Goal: Information Seeking & Learning: Learn about a topic

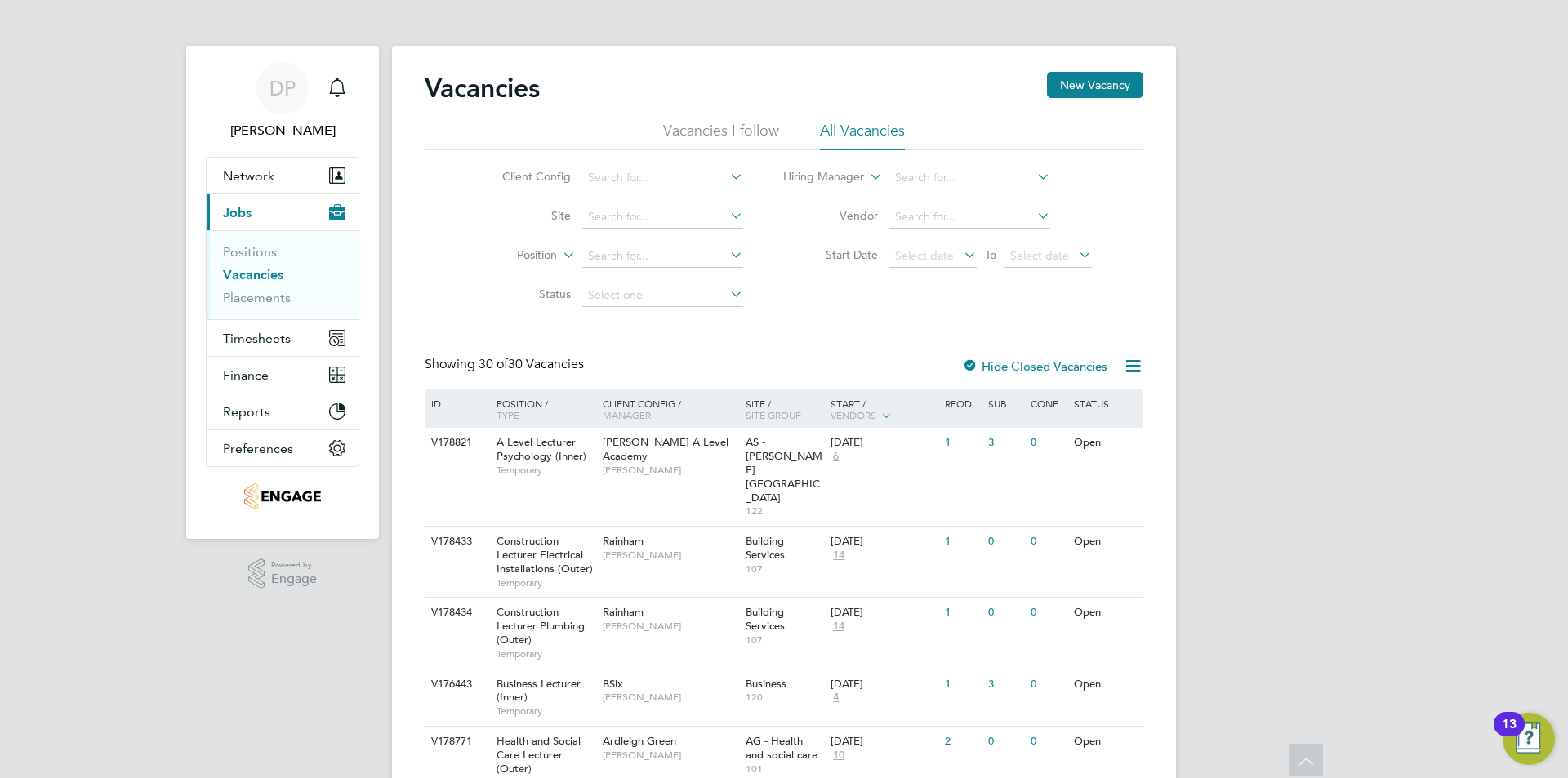
scroll to position [1315, 0]
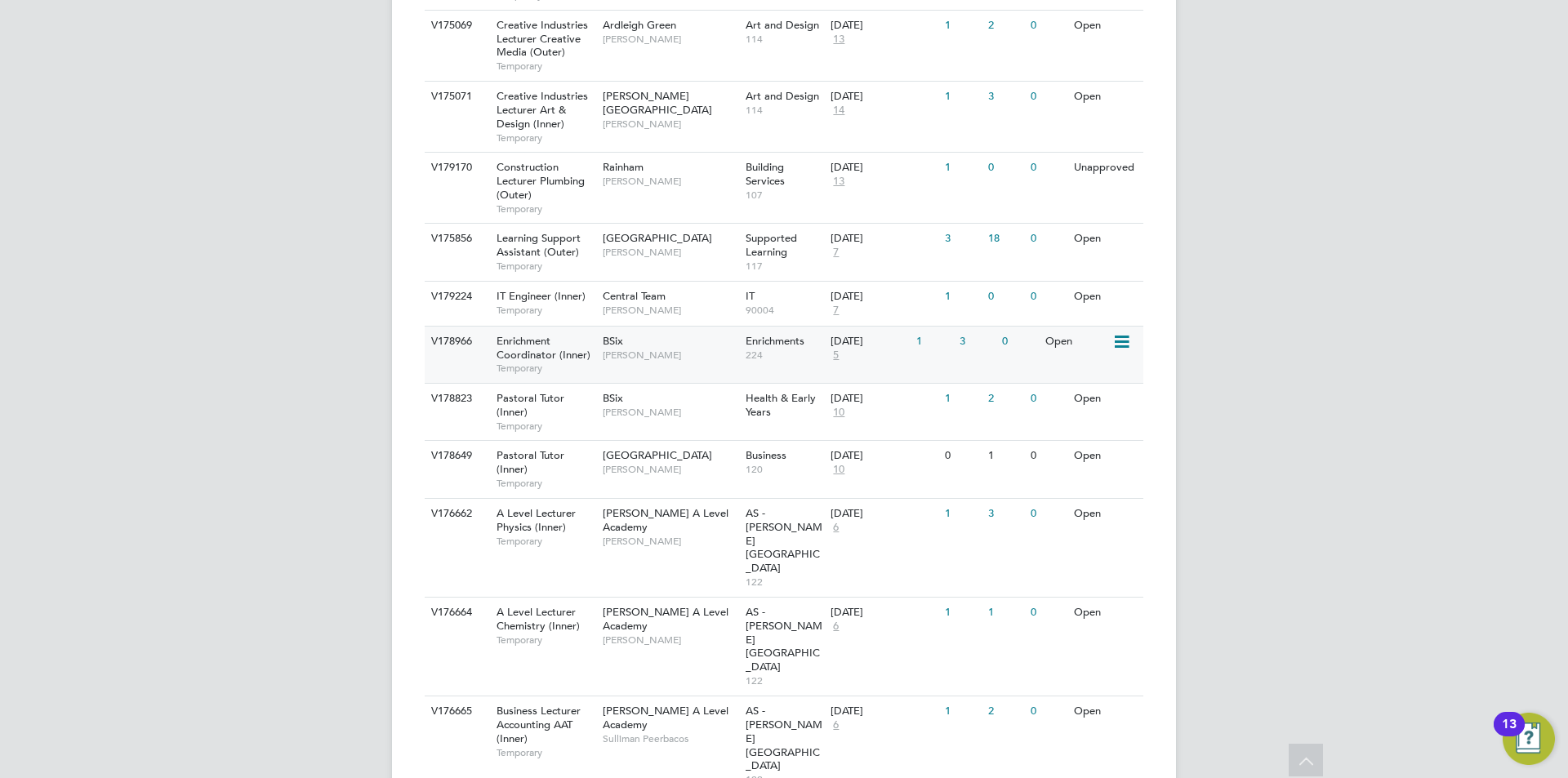
click at [577, 361] on span "Temporary" at bounding box center [545, 367] width 98 height 13
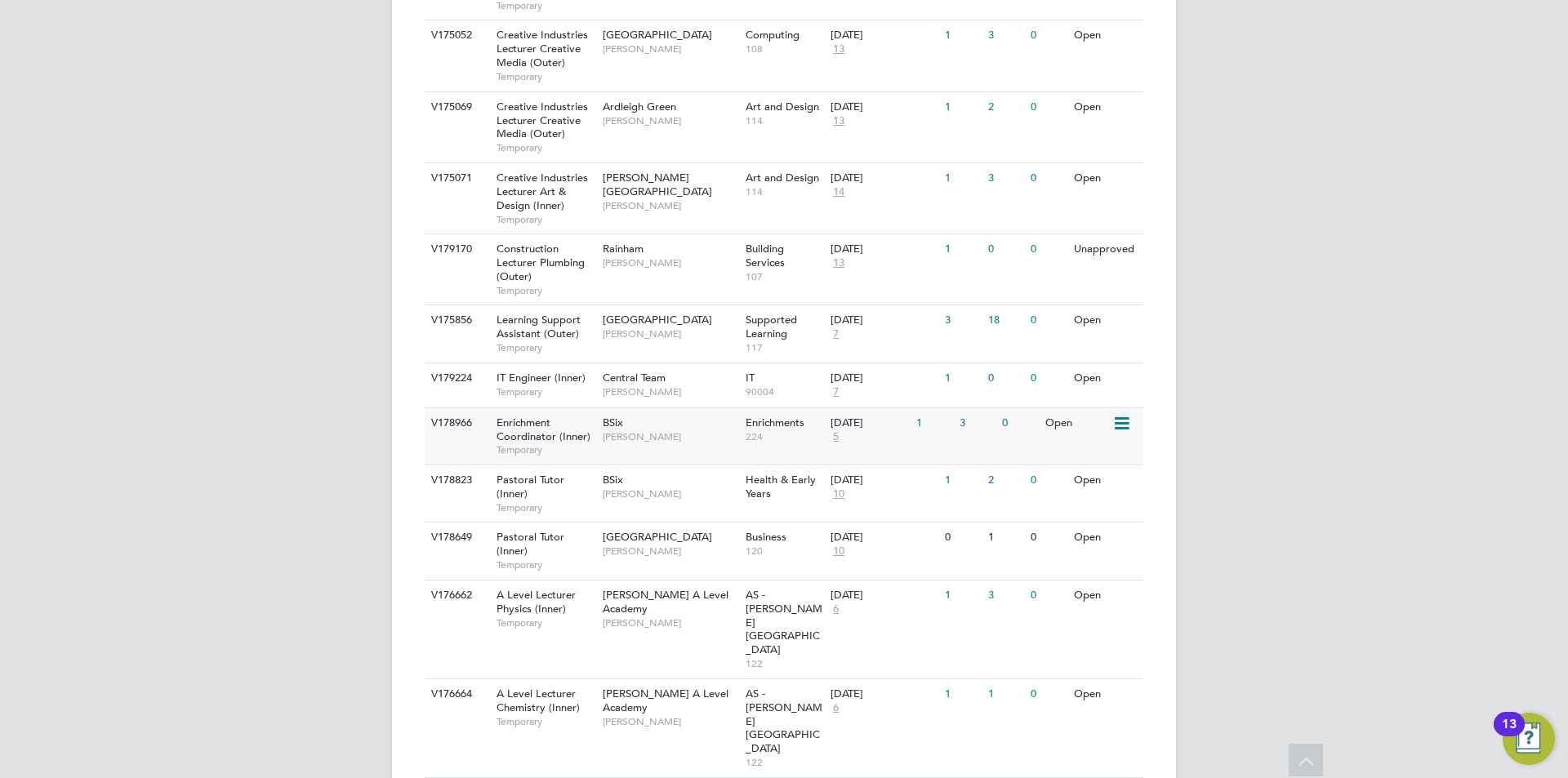
scroll to position [1397, 0]
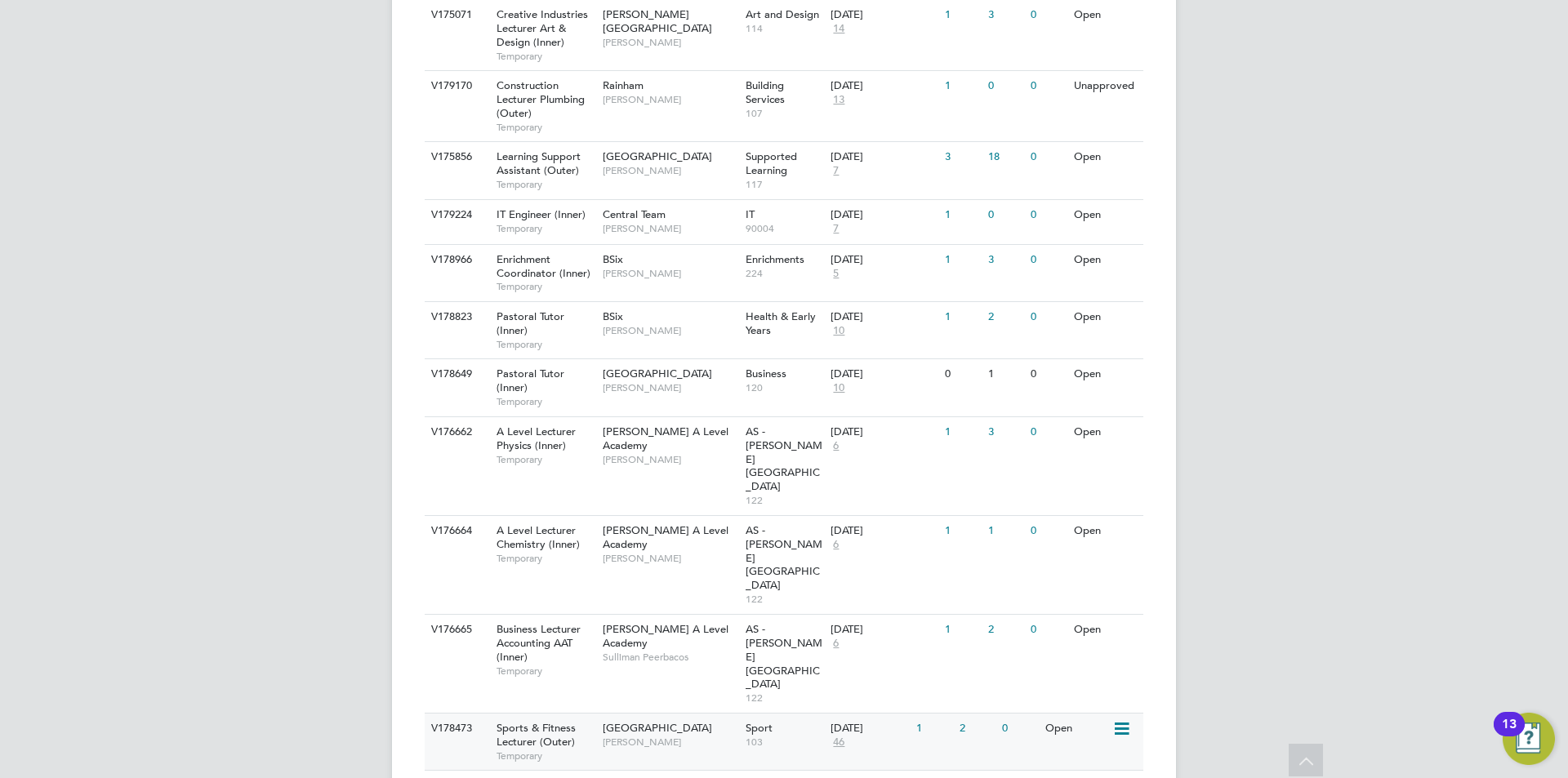
click at [788, 736] on span "103" at bounding box center [784, 742] width 78 height 13
click at [647, 777] on span "Havering Sixth Form Campus" at bounding box center [657, 785] width 110 height 14
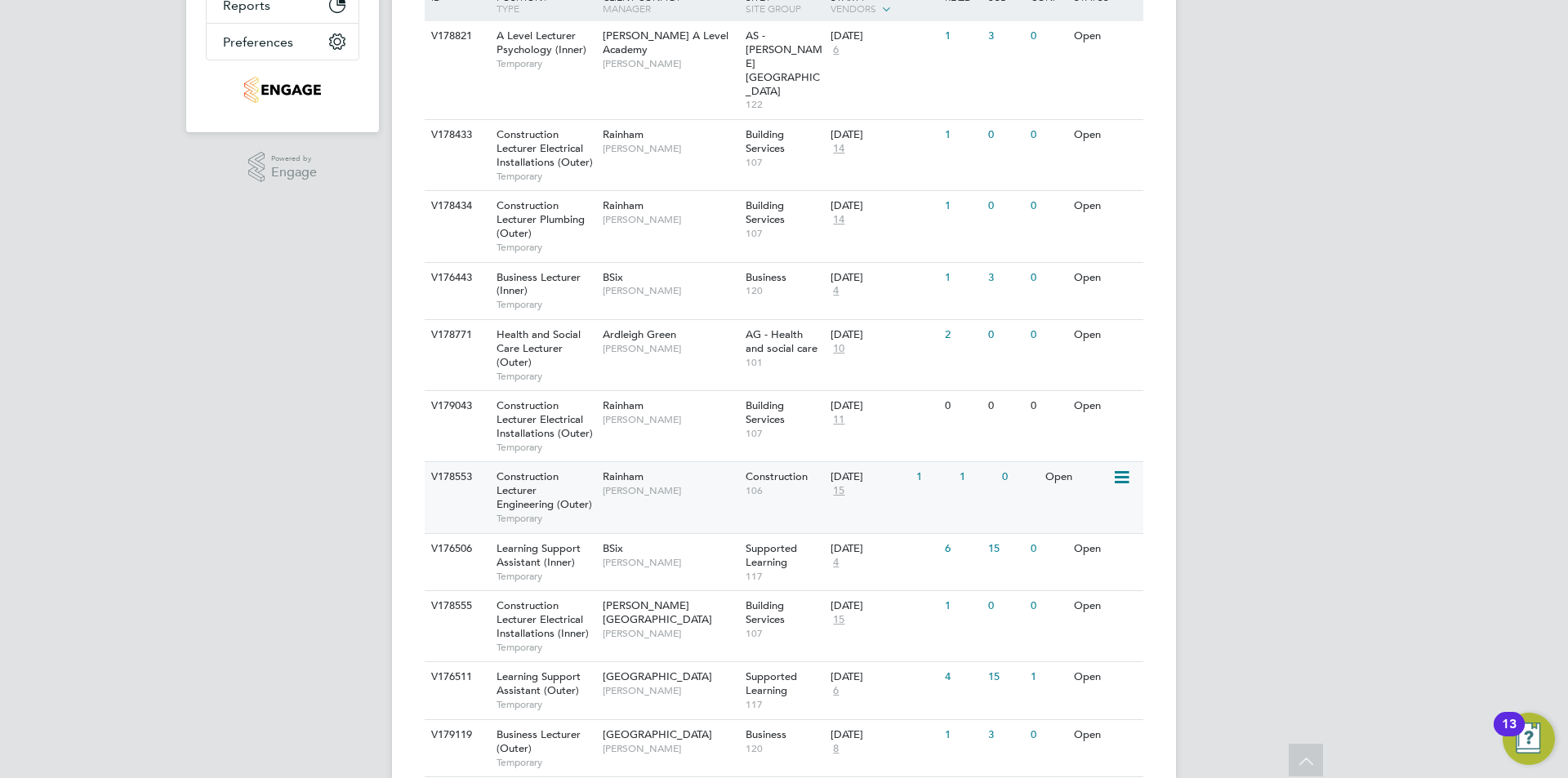
scroll to position [243, 0]
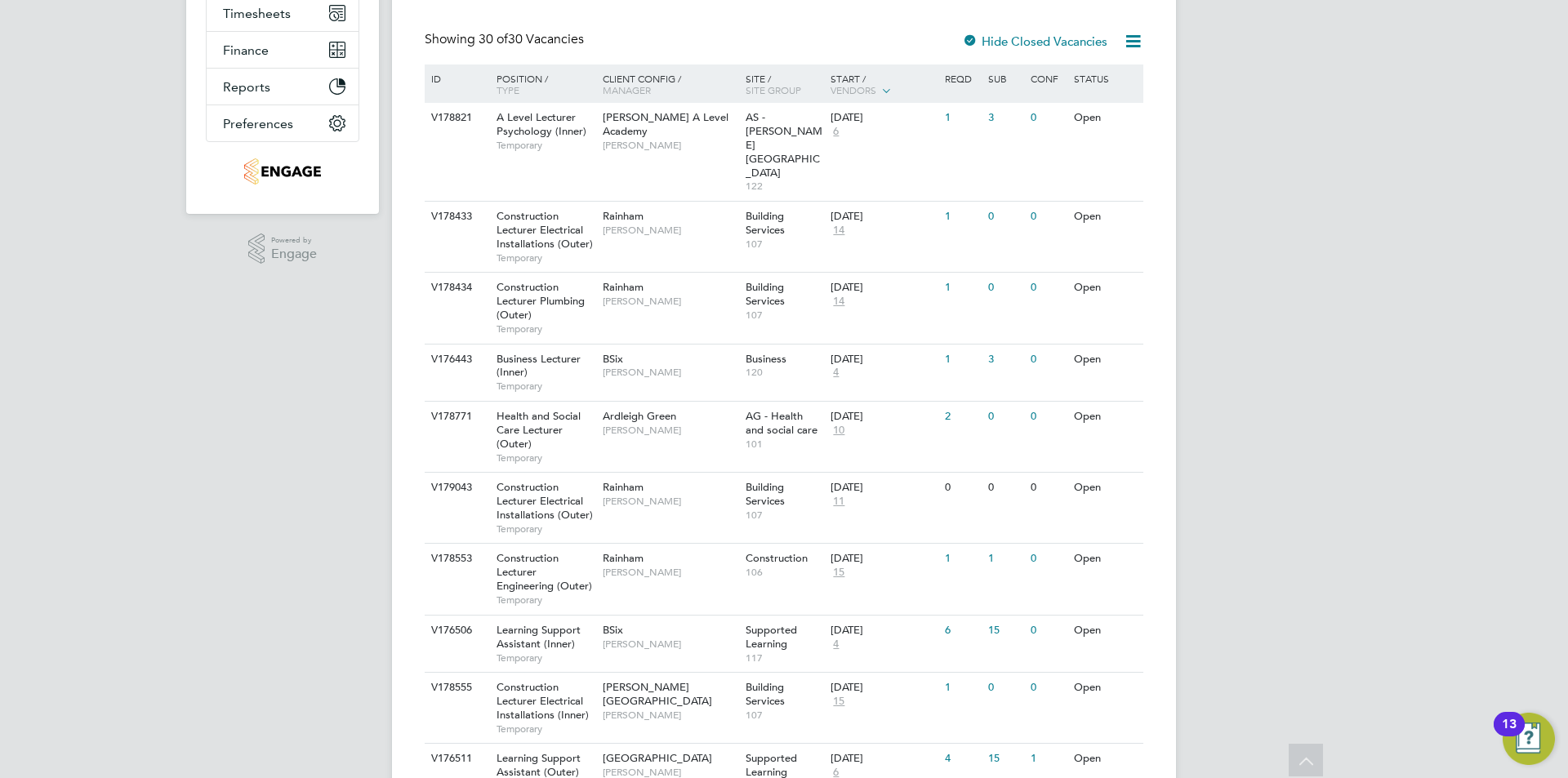
scroll to position [569, 0]
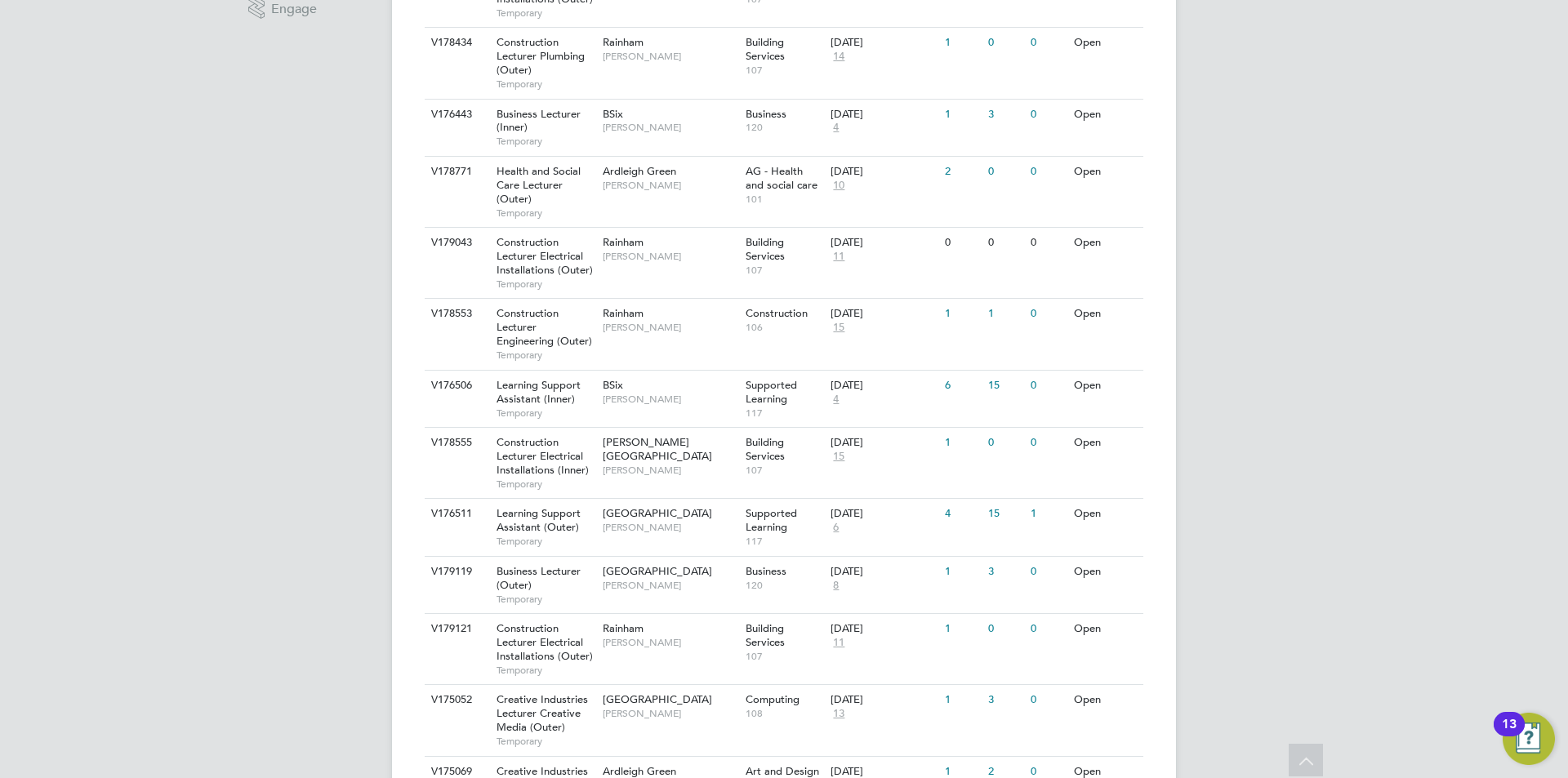
click at [1297, 360] on div "DP Danielle Page Notifications Applications: Network Team Members Businesses Si…" at bounding box center [784, 708] width 1568 height 2556
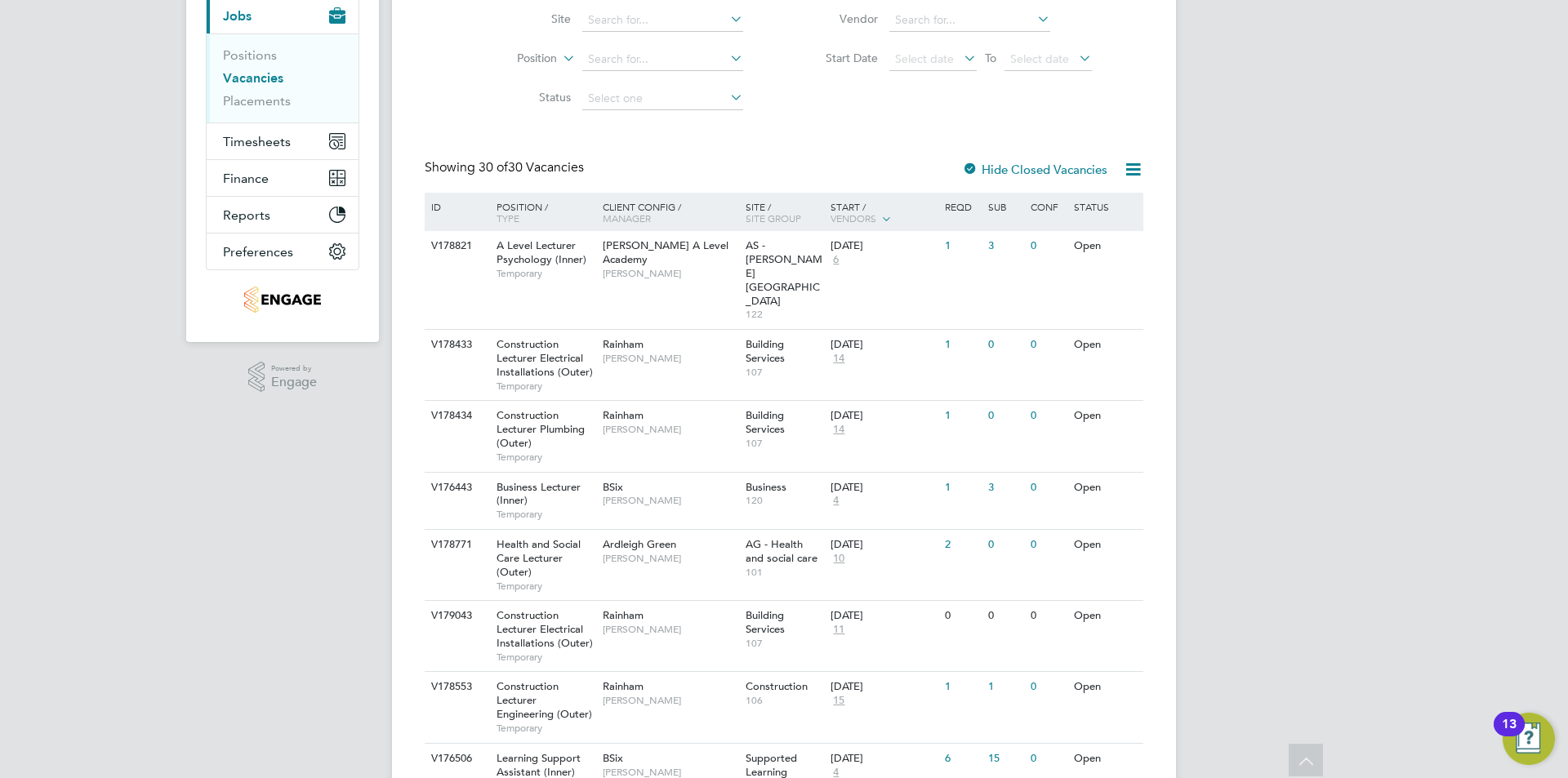
scroll to position [0, 0]
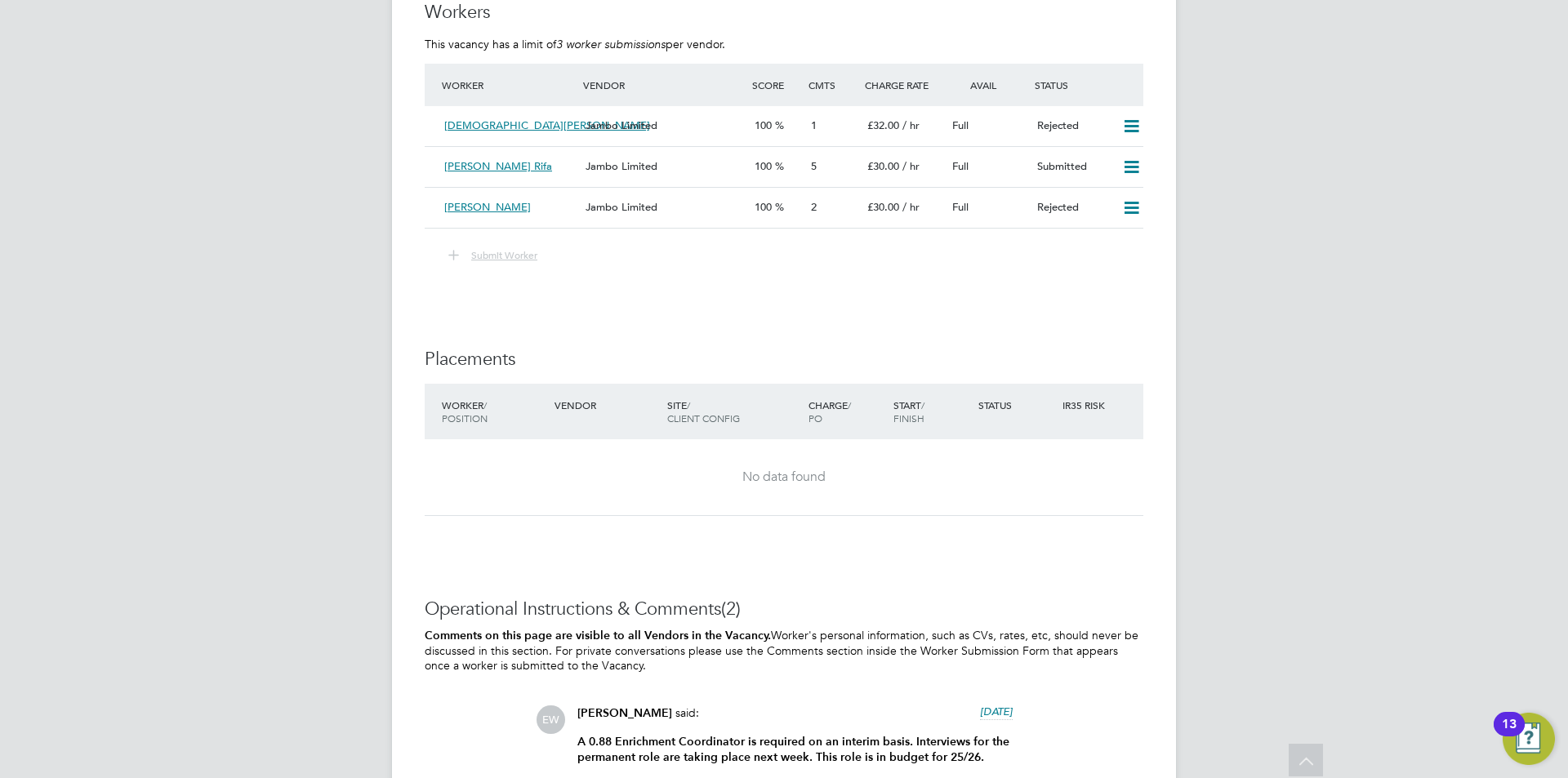
scroll to position [3557, 0]
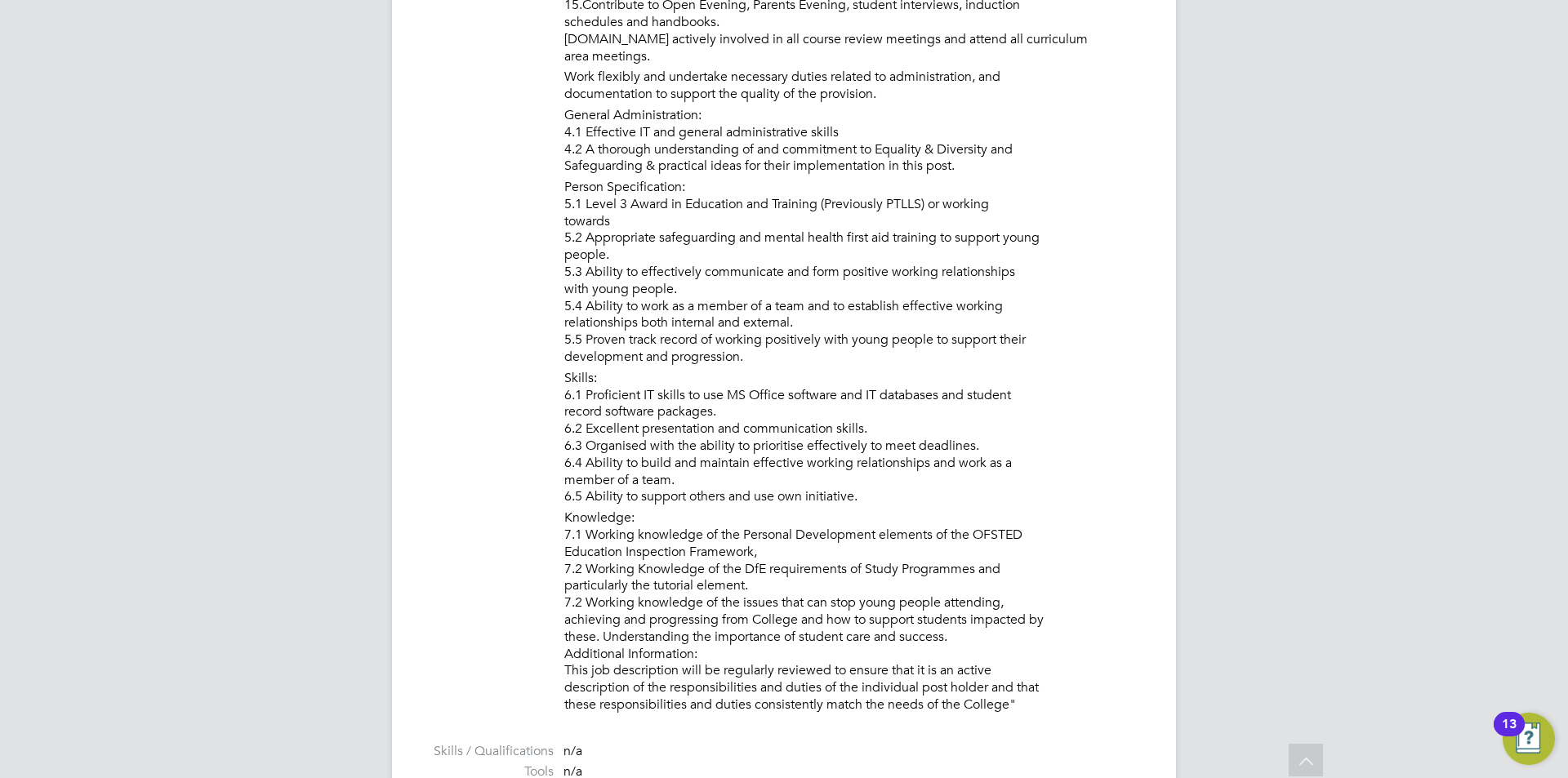
scroll to position [1570, 0]
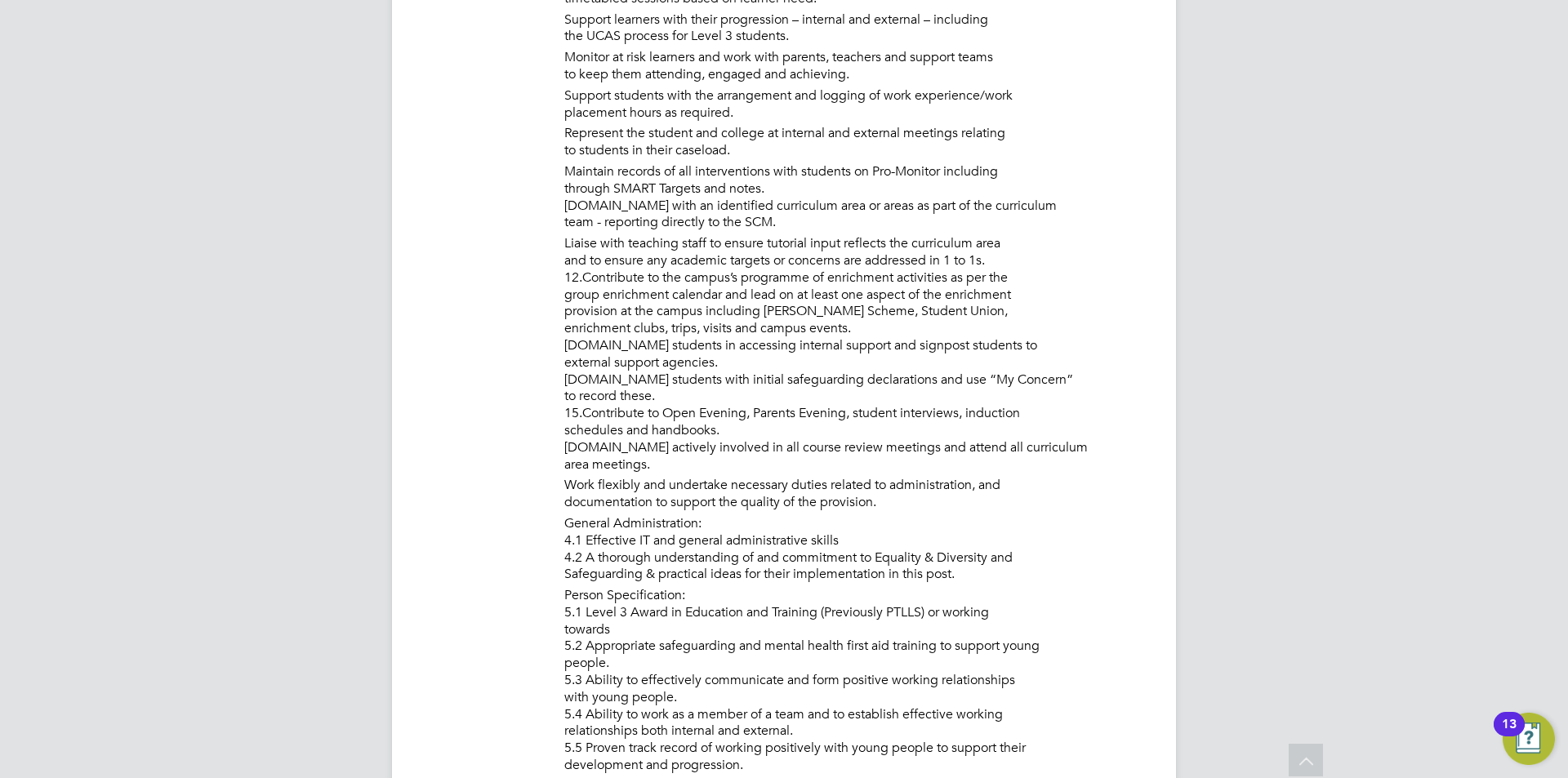
click at [1314, 759] on icon at bounding box center [1306, 762] width 28 height 38
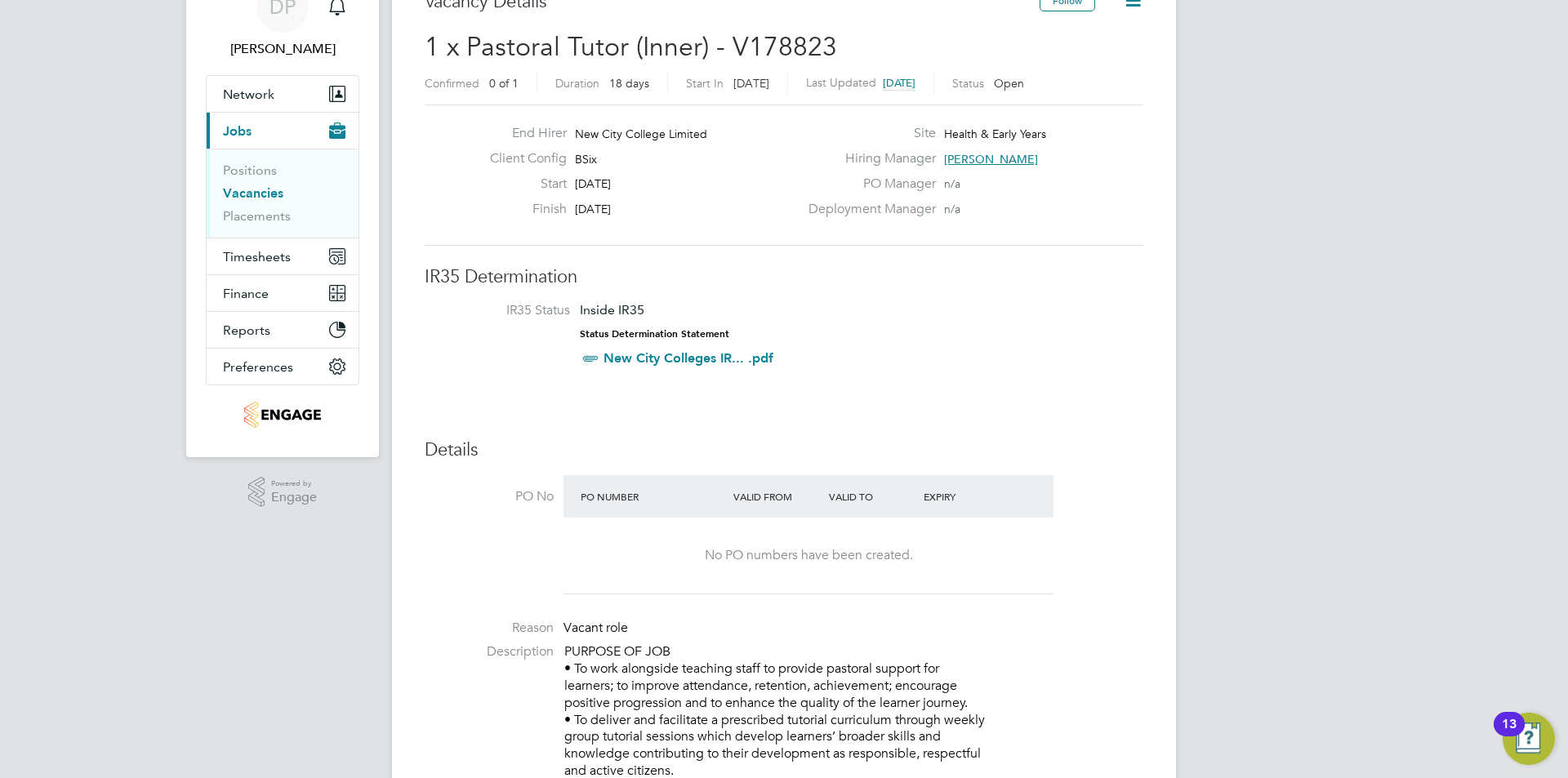
scroll to position [0, 0]
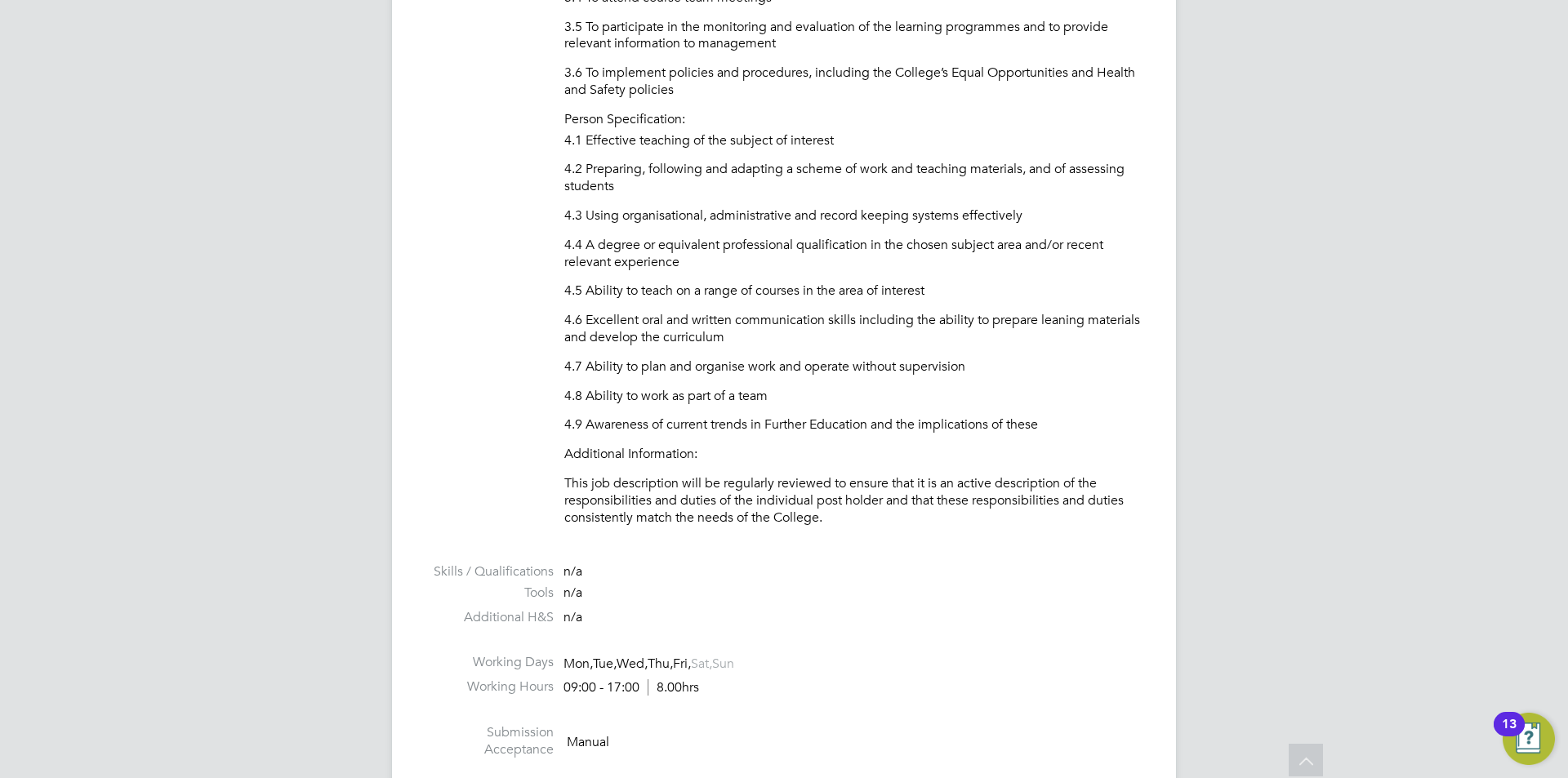
scroll to position [2043, 0]
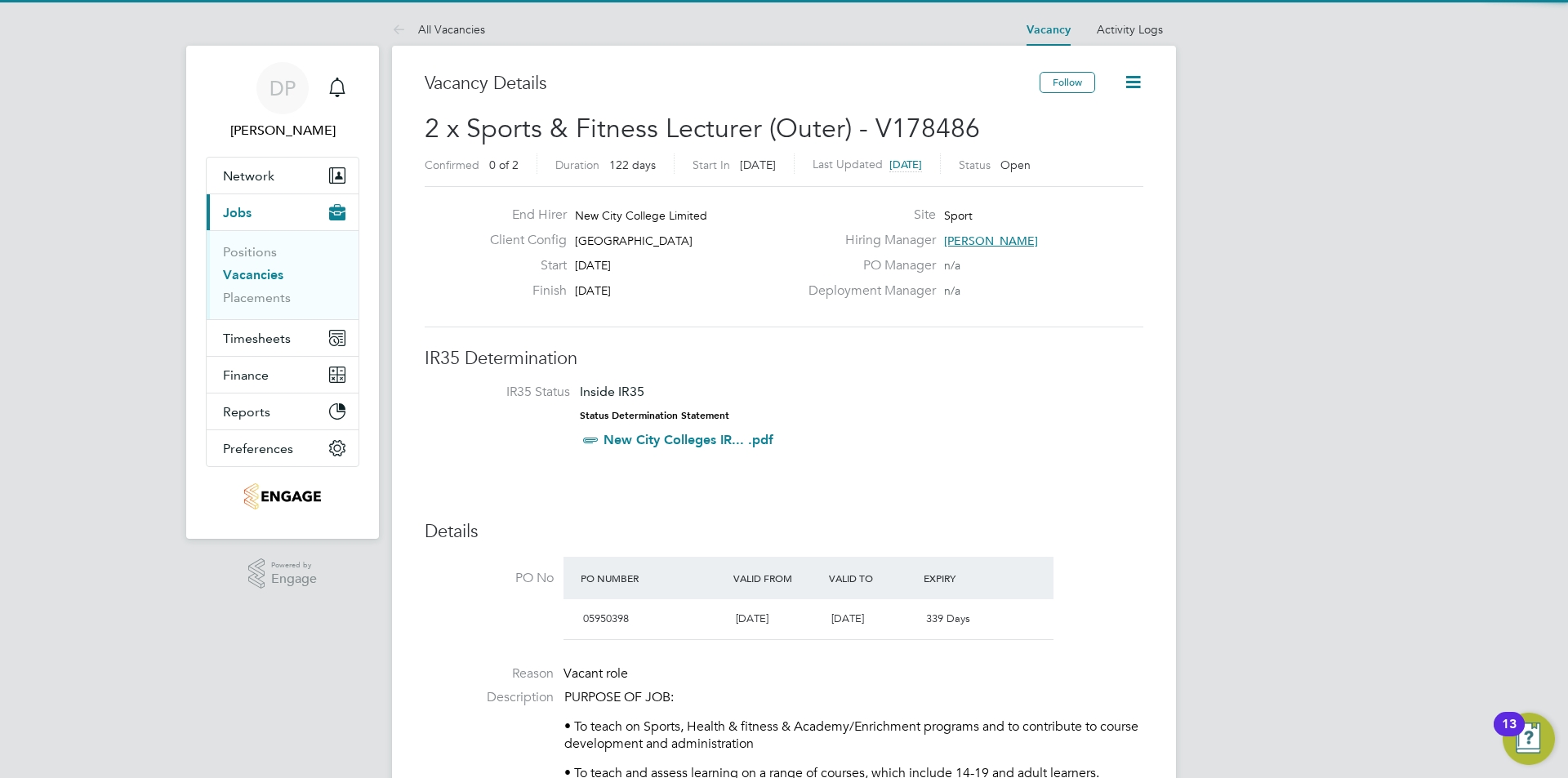
drag, startPoint x: 1223, startPoint y: 668, endPoint x: 1231, endPoint y: 676, distance: 11.3
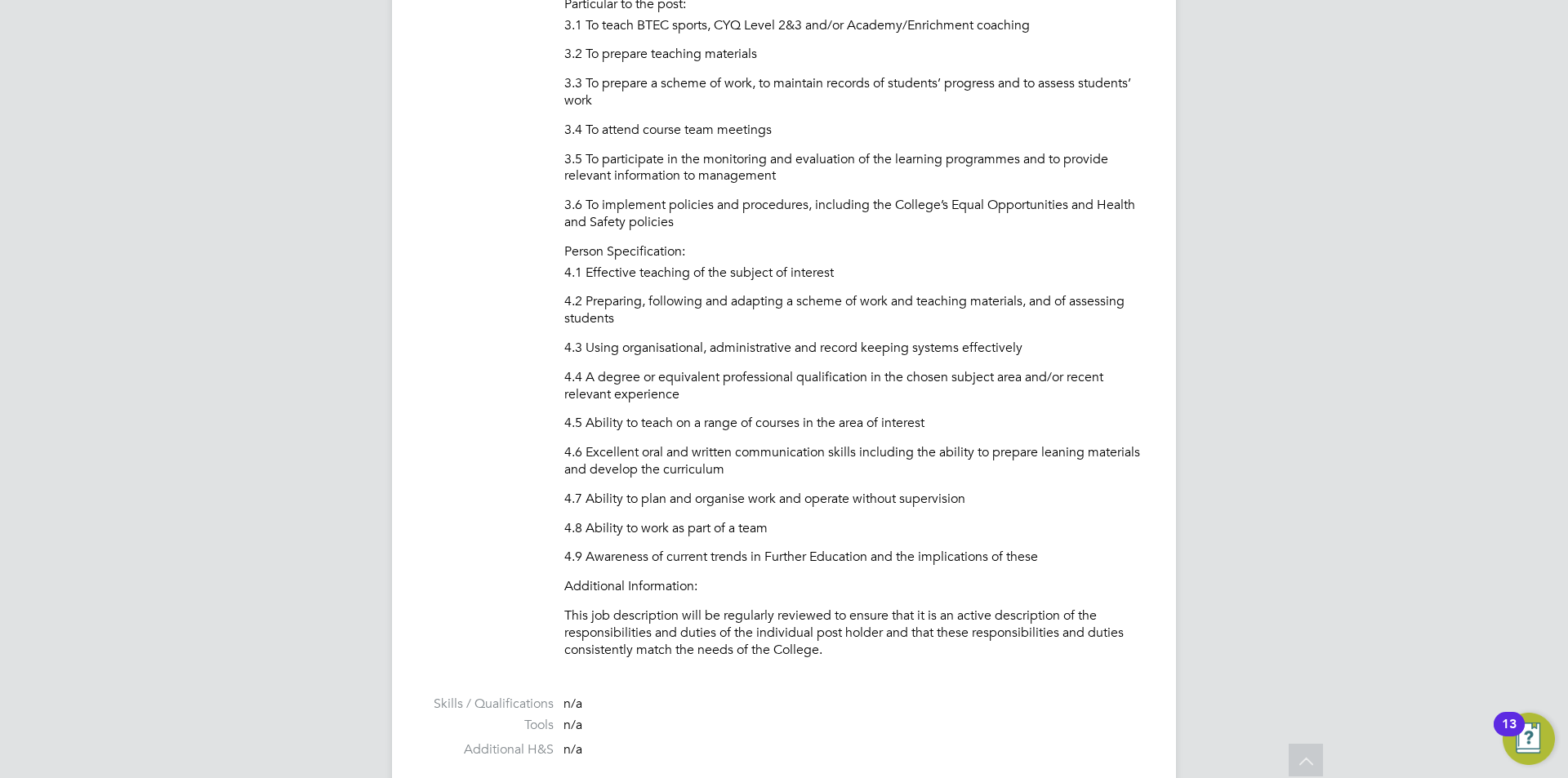
scroll to position [1585, 0]
